Goal: Task Accomplishment & Management: Use online tool/utility

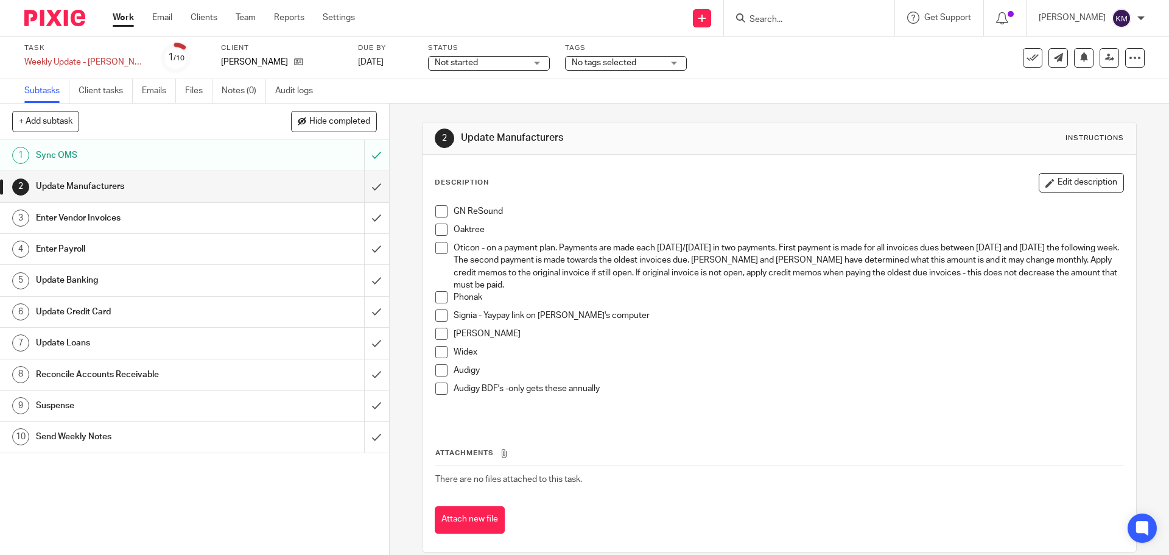
click at [438, 214] on span at bounding box center [441, 211] width 12 height 12
click at [437, 234] on span at bounding box center [441, 230] width 12 height 12
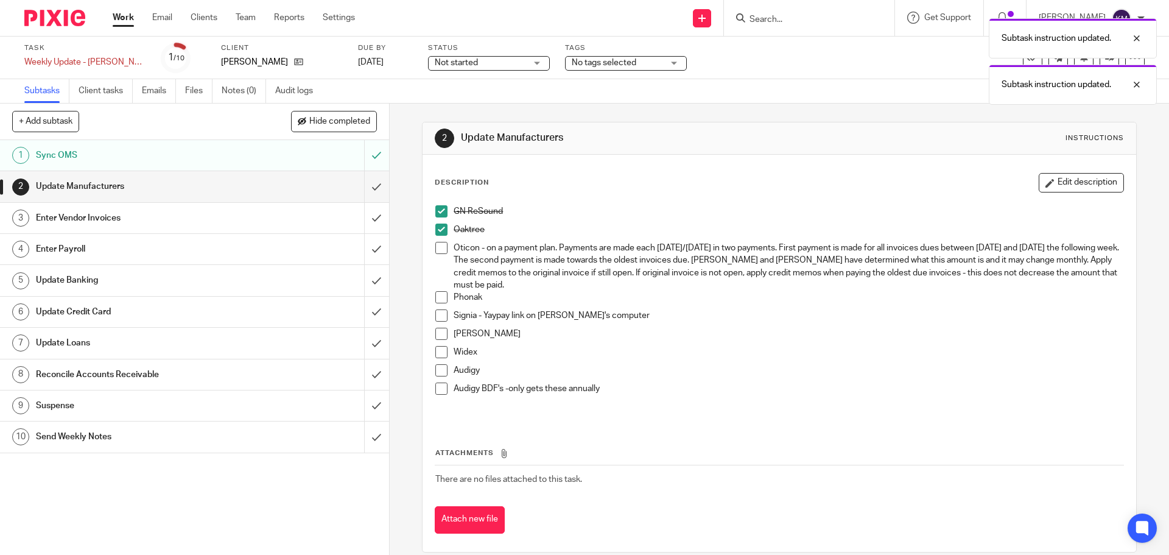
click at [439, 252] on span at bounding box center [441, 248] width 12 height 12
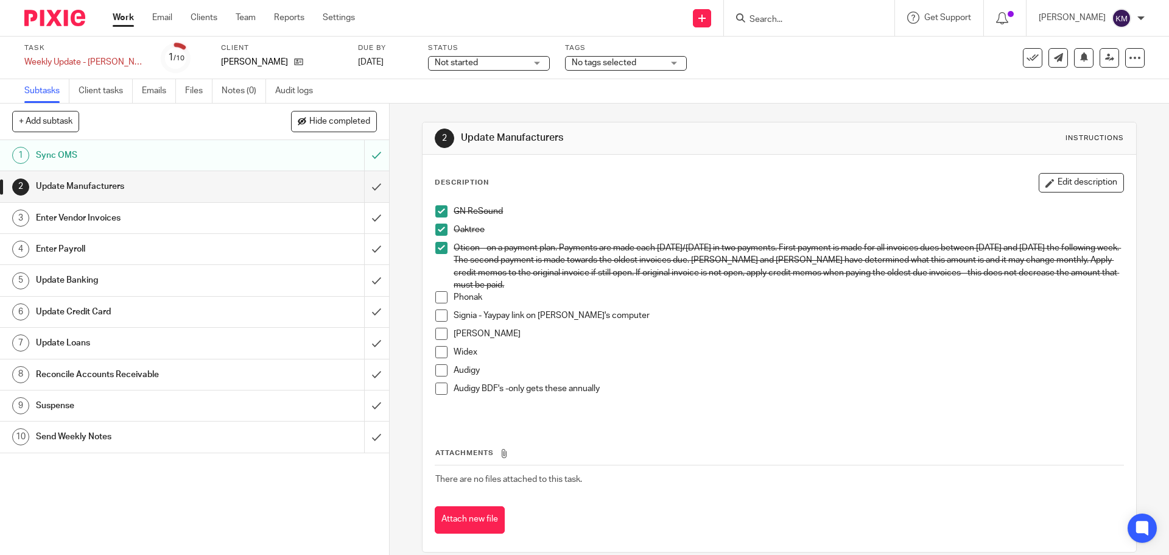
click at [438, 297] on span at bounding box center [441, 297] width 12 height 12
click at [440, 314] on span at bounding box center [441, 315] width 12 height 12
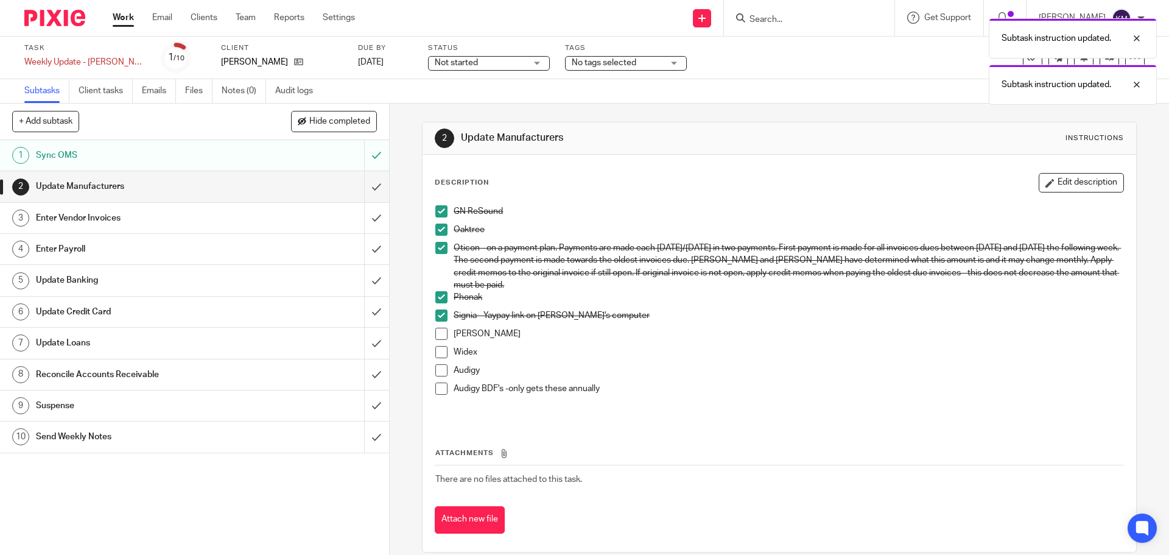
click at [440, 336] on span at bounding box center [441, 334] width 12 height 12
click at [440, 350] on span at bounding box center [441, 352] width 12 height 12
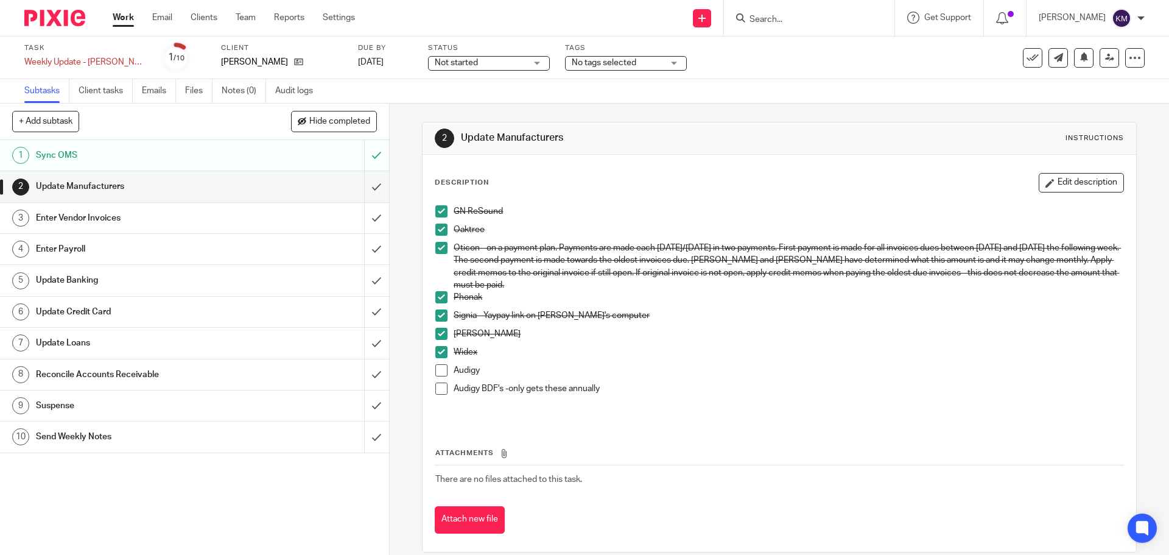
click at [436, 372] on span at bounding box center [441, 370] width 12 height 12
click at [440, 390] on span at bounding box center [441, 388] width 12 height 12
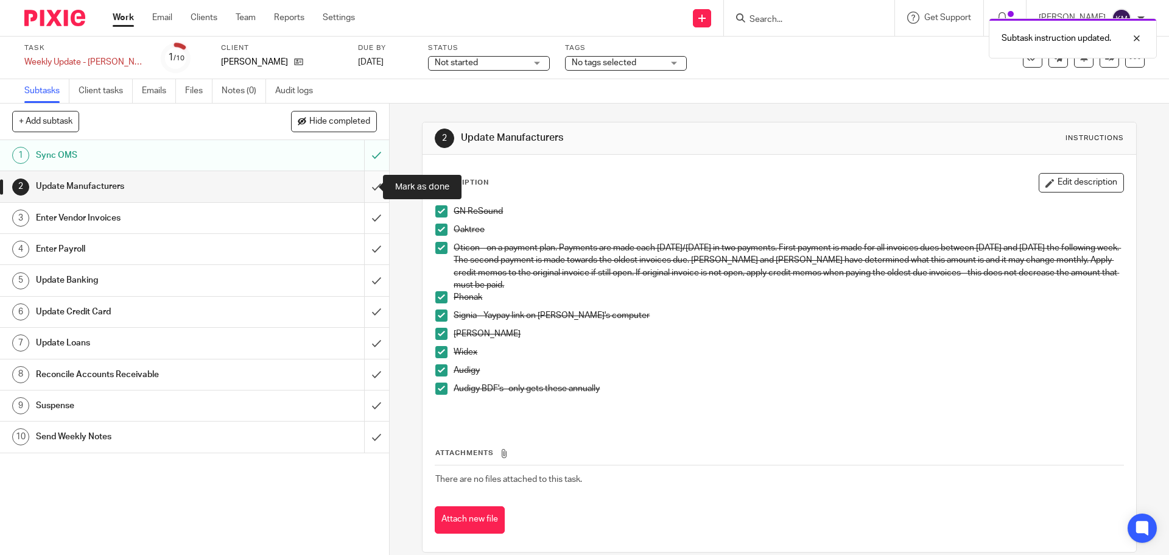
click at [365, 183] on input "submit" at bounding box center [194, 186] width 389 height 30
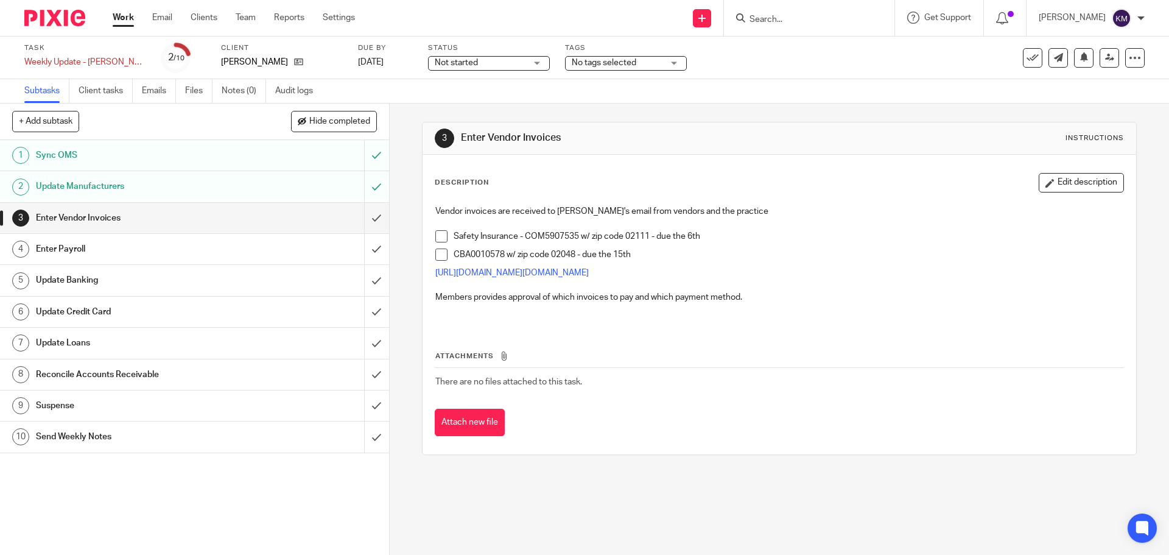
click at [436, 236] on span at bounding box center [441, 236] width 12 height 12
click at [437, 252] on span at bounding box center [441, 254] width 12 height 12
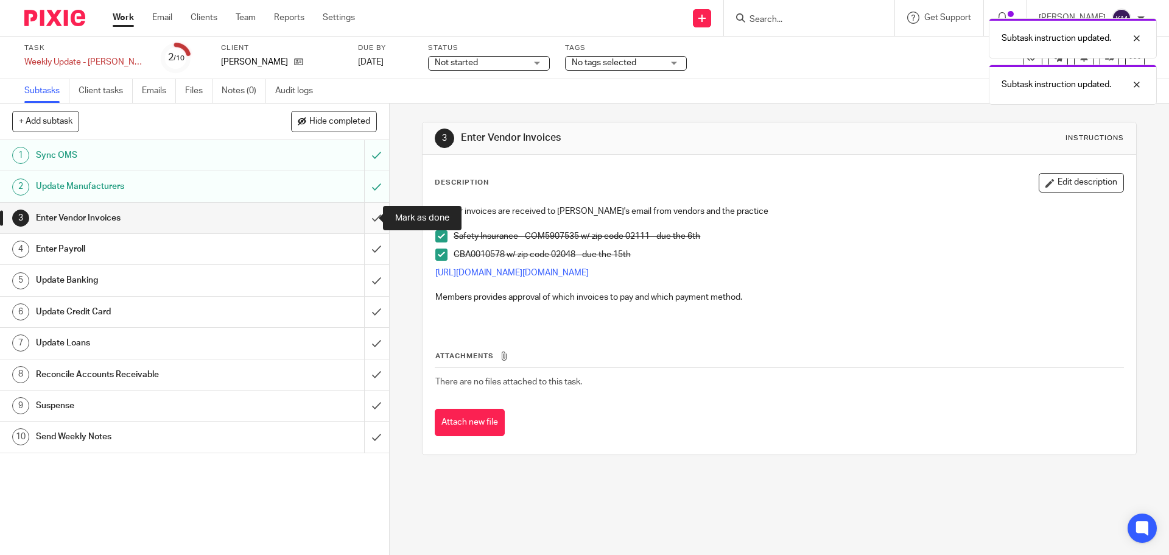
click at [366, 218] on input "submit" at bounding box center [194, 218] width 389 height 30
